Goal: Task Accomplishment & Management: Complete application form

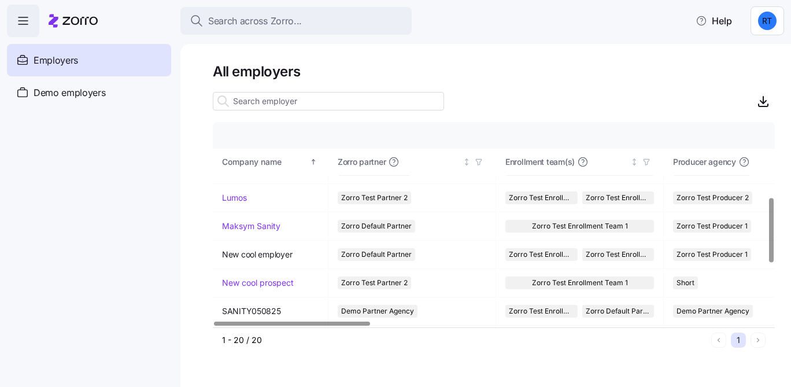
scroll to position [234, 0]
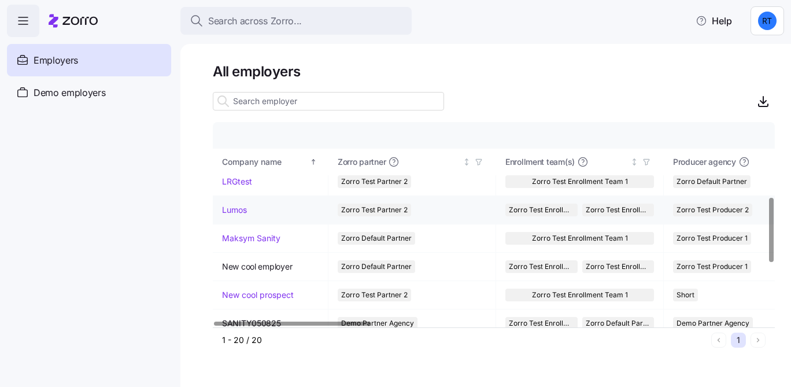
click at [239, 203] on td "Lumos" at bounding box center [271, 210] width 116 height 28
click at [238, 214] on link "Lumos" at bounding box center [234, 210] width 25 height 12
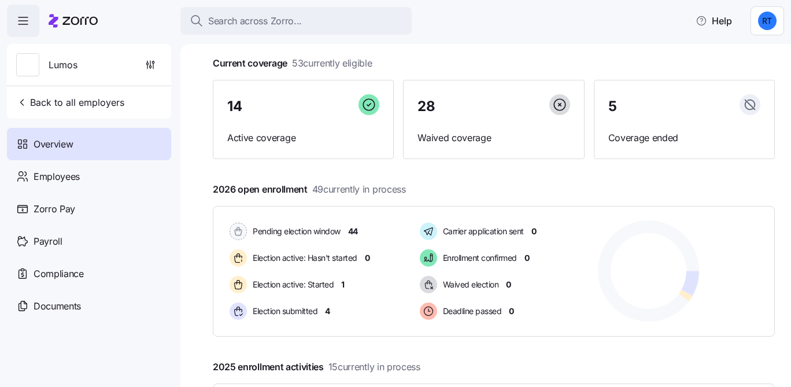
scroll to position [86, 0]
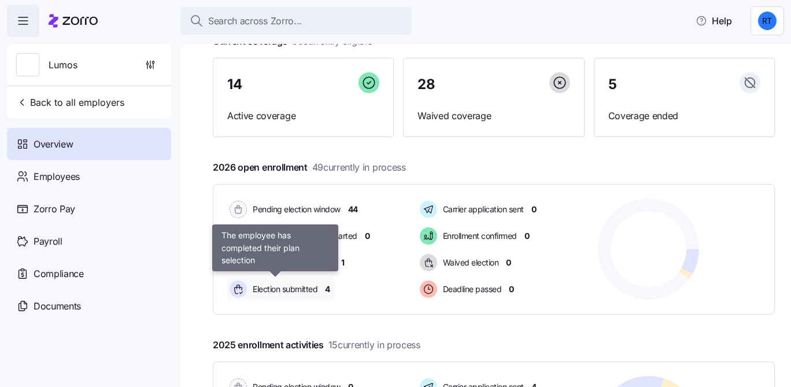
click at [300, 287] on span "Election submitted" at bounding box center [283, 289] width 68 height 12
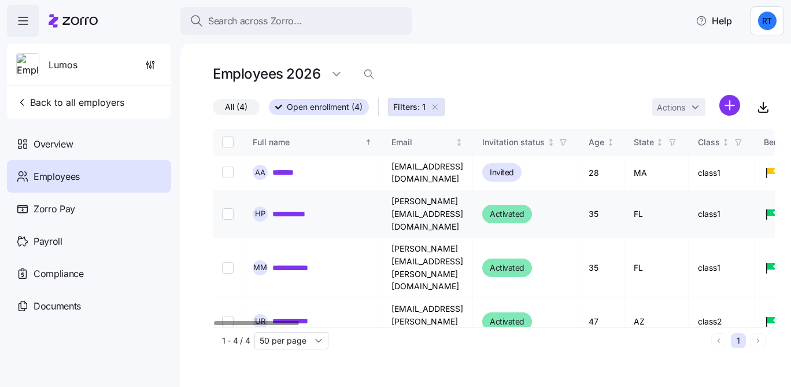
click at [293, 208] on link "**********" at bounding box center [294, 214] width 44 height 12
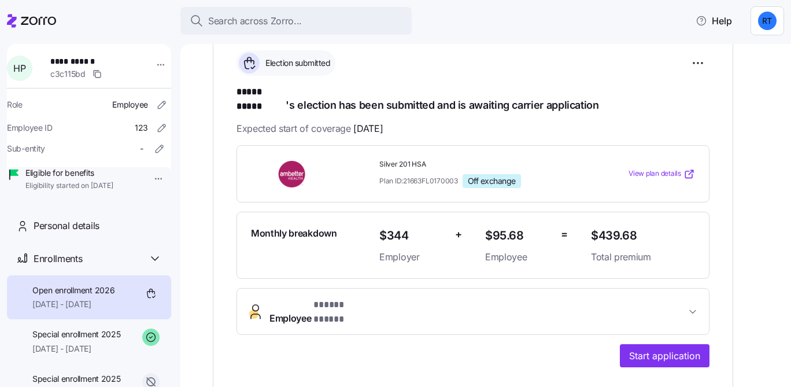
scroll to position [294, 0]
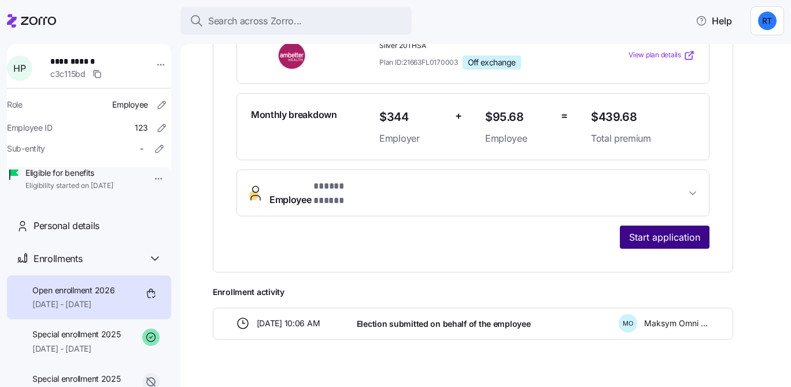
click at [636, 227] on button "Start application" at bounding box center [665, 237] width 90 height 23
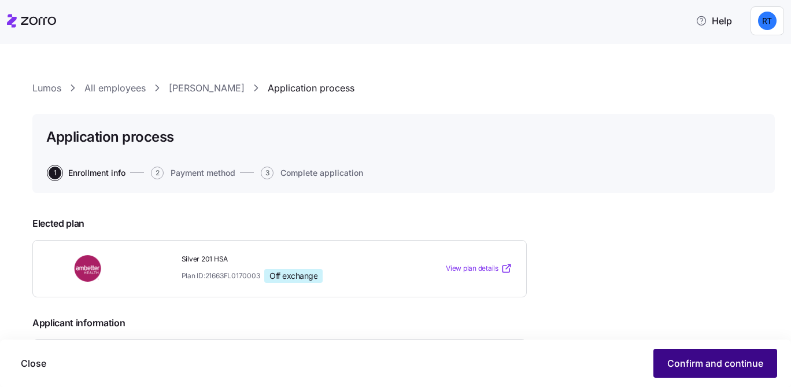
click at [696, 357] on span "Confirm and continue" at bounding box center [715, 363] width 96 height 14
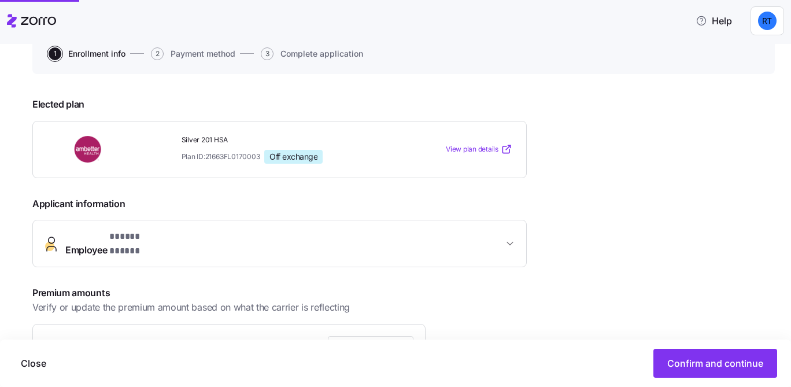
scroll to position [120, 0]
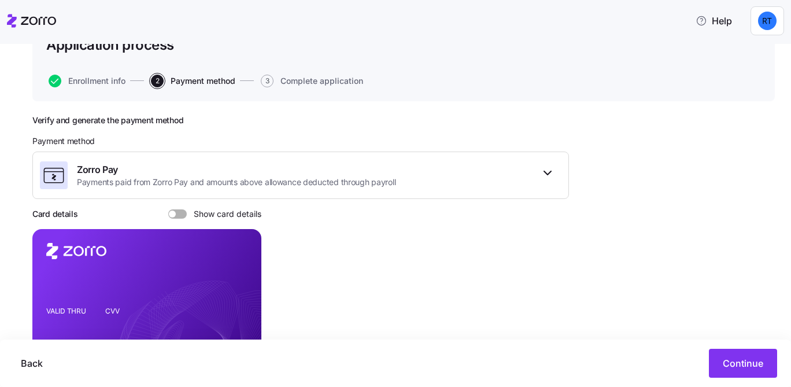
scroll to position [185, 0]
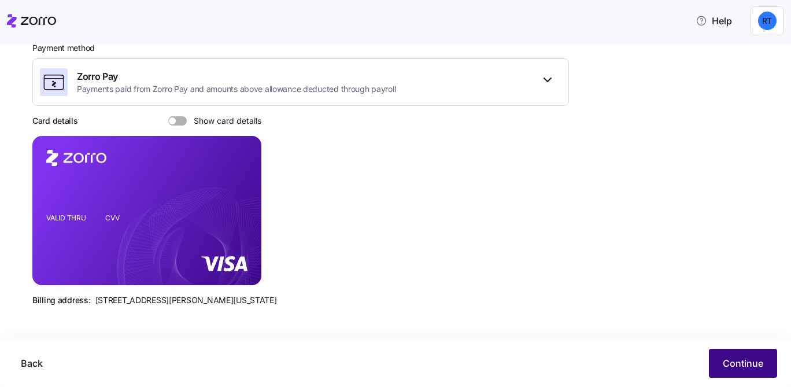
click at [769, 366] on button "Continue" at bounding box center [743, 363] width 68 height 29
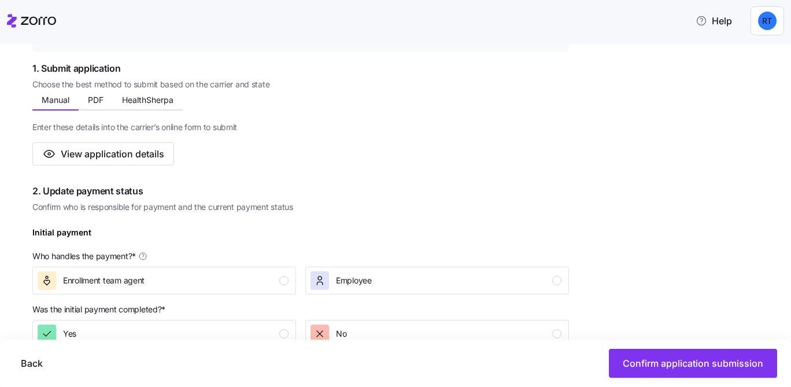
scroll to position [190, 0]
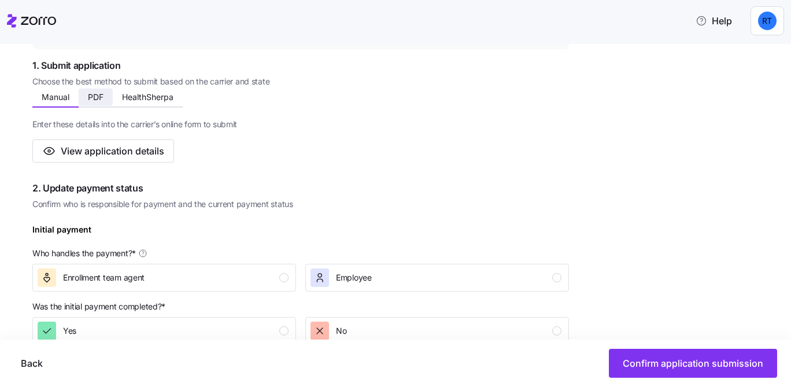
click at [91, 93] on span "PDF" at bounding box center [96, 97] width 16 height 8
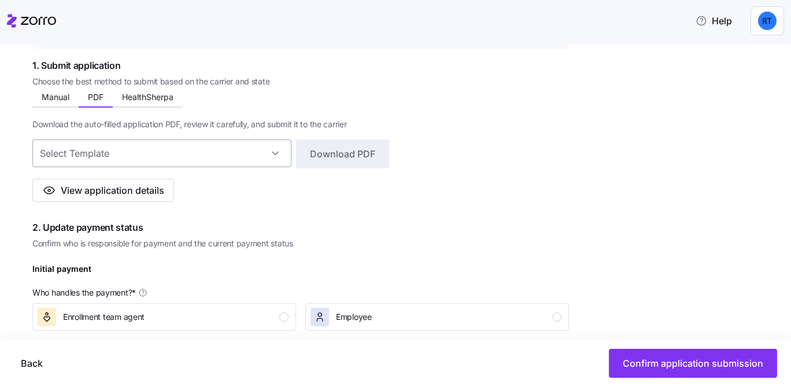
click at [123, 154] on input at bounding box center [161, 153] width 259 height 28
click at [144, 120] on span "Download the auto-filled application PDF, review it carefully, and submit it to…" at bounding box center [189, 125] width 315 height 12
click at [143, 99] on span "HealthSherpa" at bounding box center [147, 97] width 51 height 8
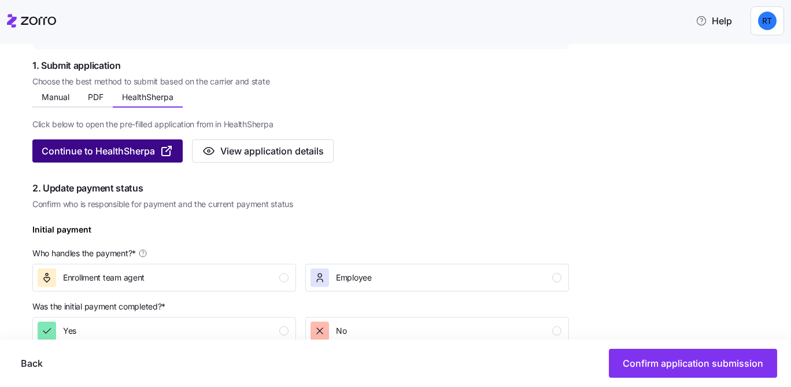
click at [163, 153] on icon "button" at bounding box center [166, 151] width 8 height 8
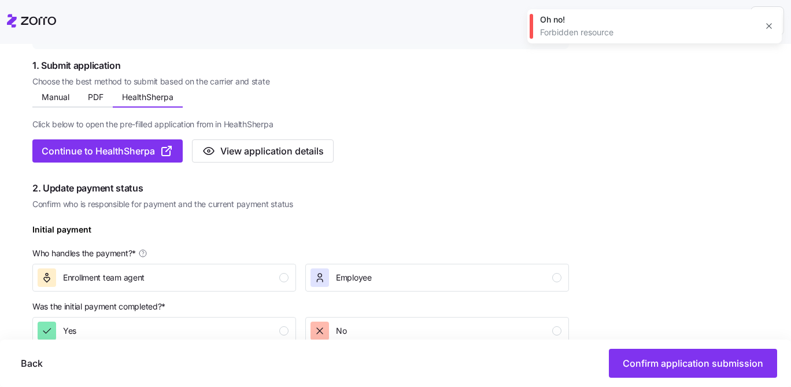
click at [767, 32] on button "button" at bounding box center [769, 26] width 16 height 16
